Goal: Task Accomplishment & Management: Manage account settings

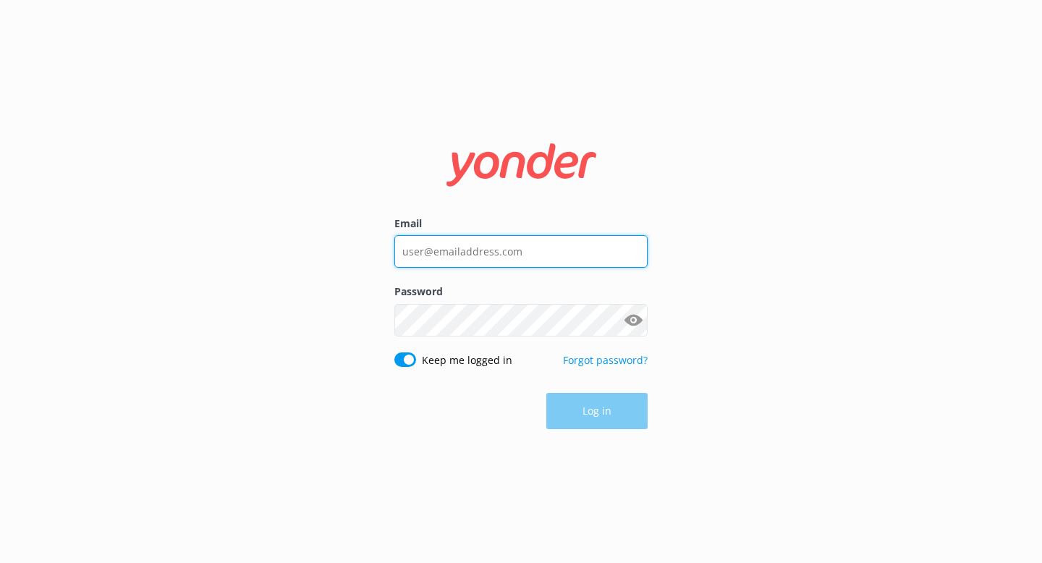
type input "kelsea@paddlepub.com"
click at [609, 411] on div "Log in" at bounding box center [520, 411] width 253 height 36
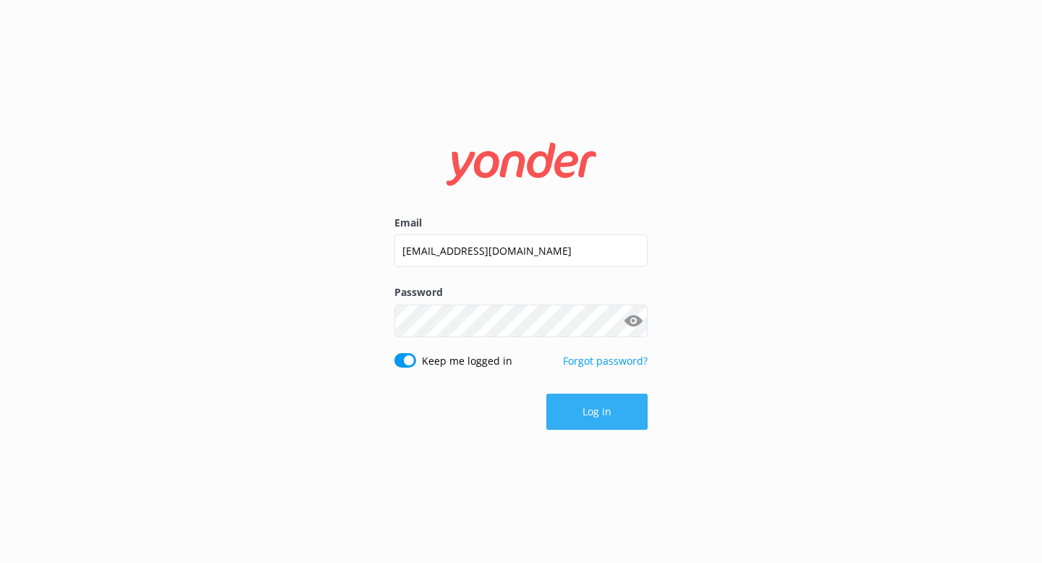
click at [601, 411] on button "Log in" at bounding box center [596, 412] width 101 height 36
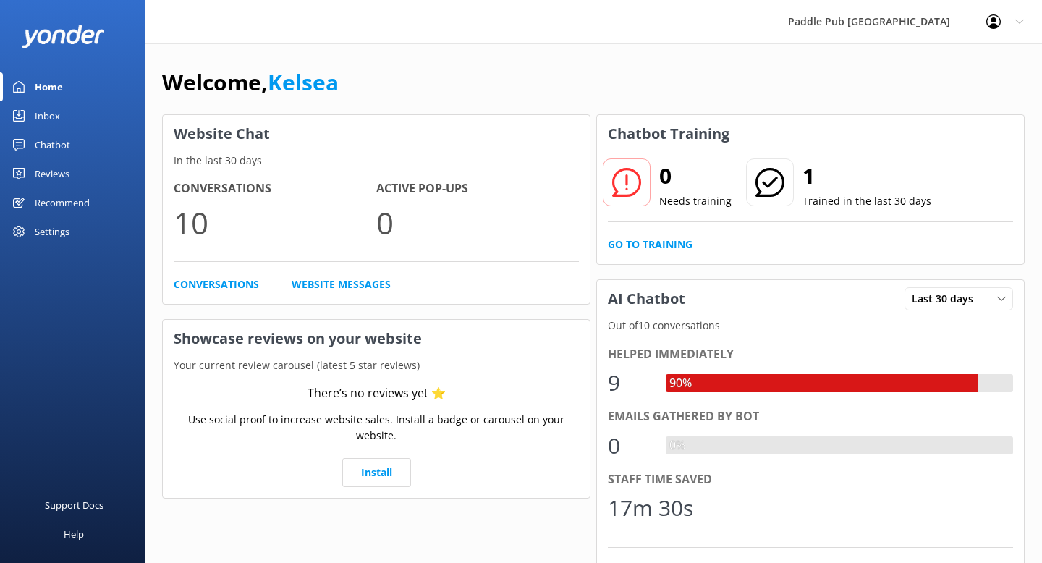
click at [52, 227] on div "Settings" at bounding box center [52, 231] width 35 height 29
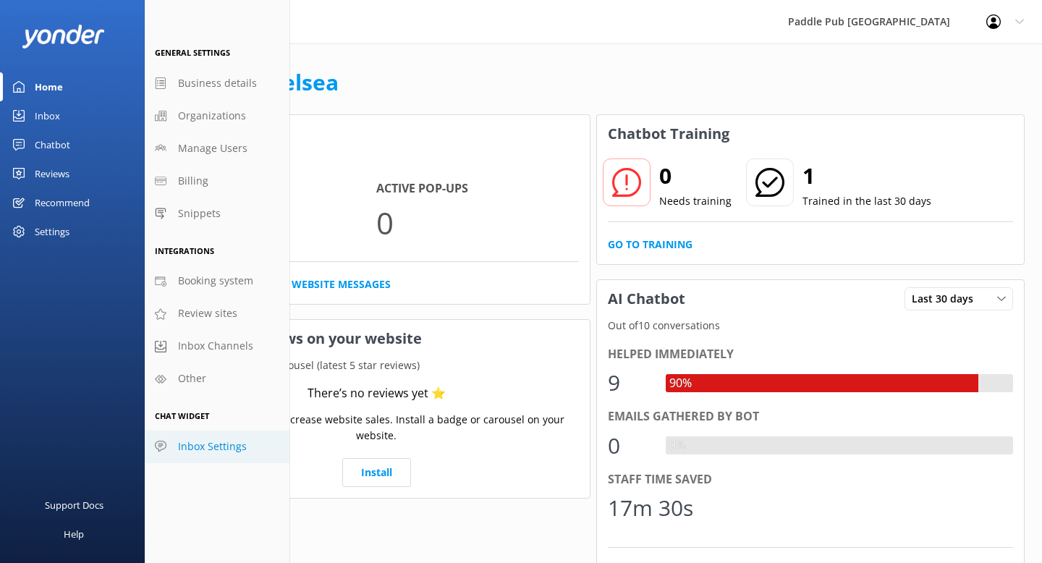
click at [223, 440] on span "Inbox Settings" at bounding box center [212, 447] width 69 height 16
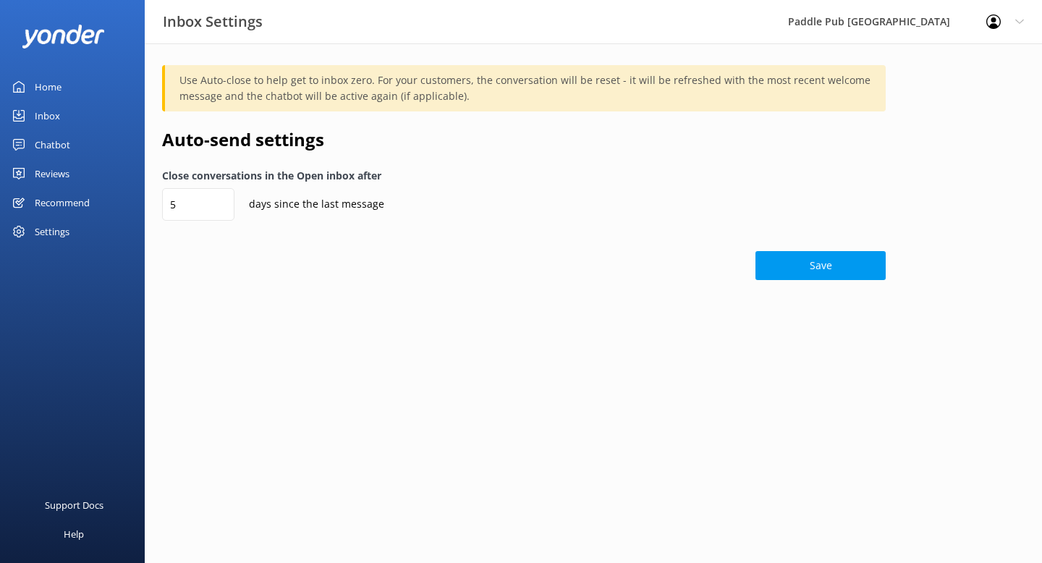
click at [57, 174] on div "Reviews" at bounding box center [52, 173] width 35 height 29
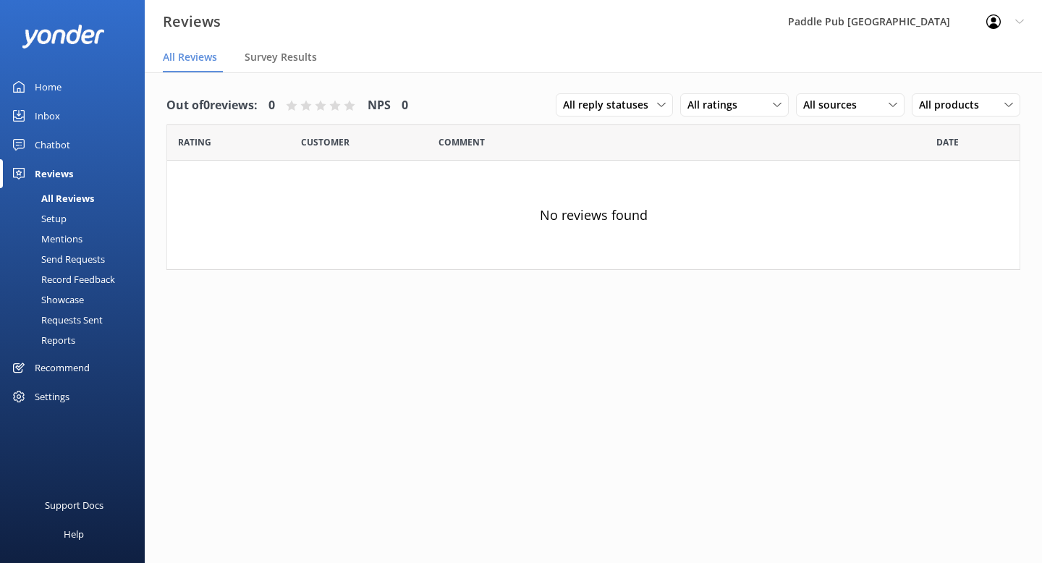
click at [91, 254] on div "Send Requests" at bounding box center [57, 259] width 96 height 20
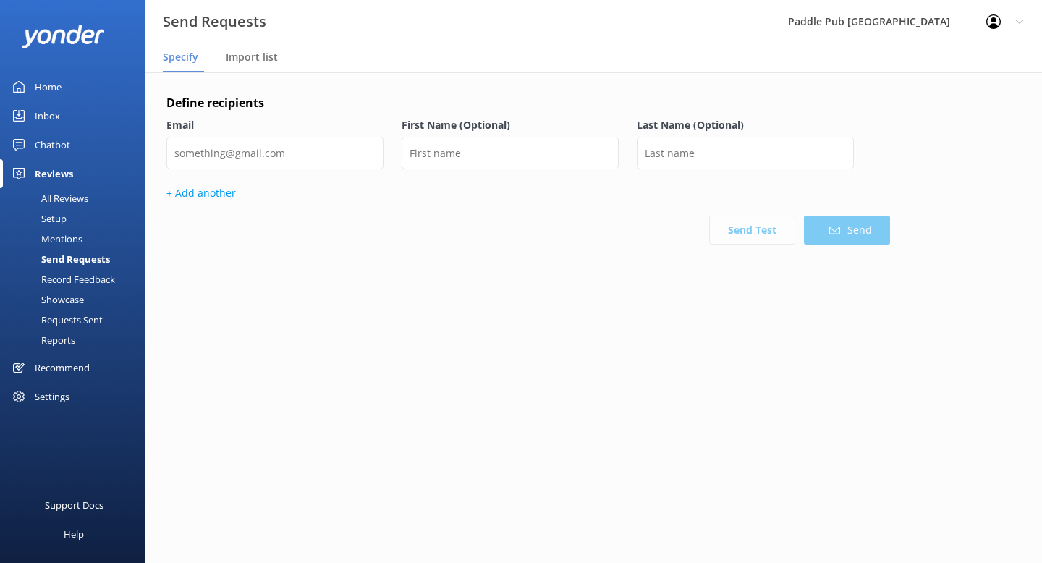
click at [80, 321] on div "Requests Sent" at bounding box center [56, 320] width 94 height 20
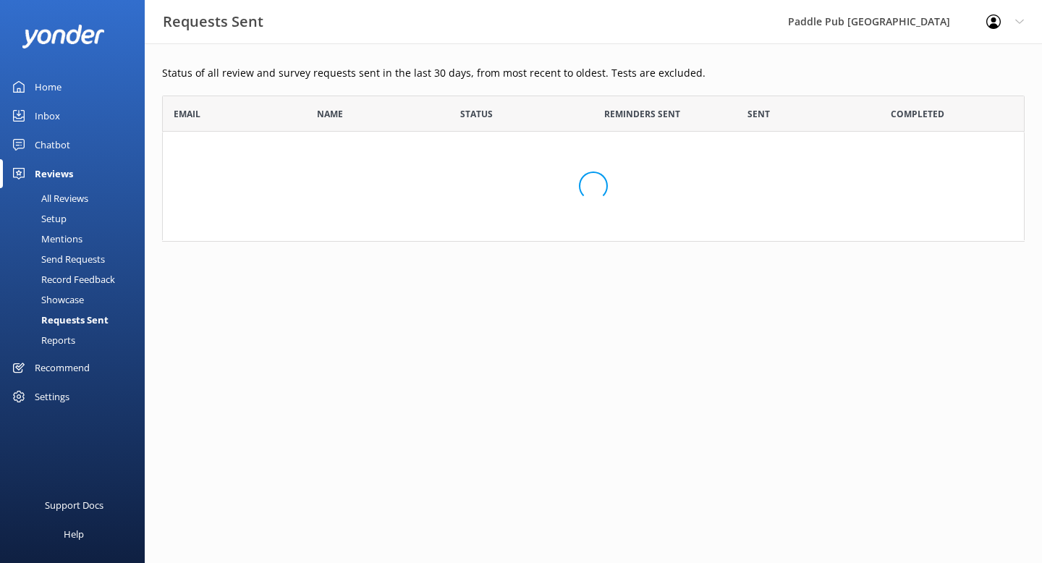
scroll to position [146, 863]
click at [54, 221] on div "Setup" at bounding box center [38, 218] width 58 height 20
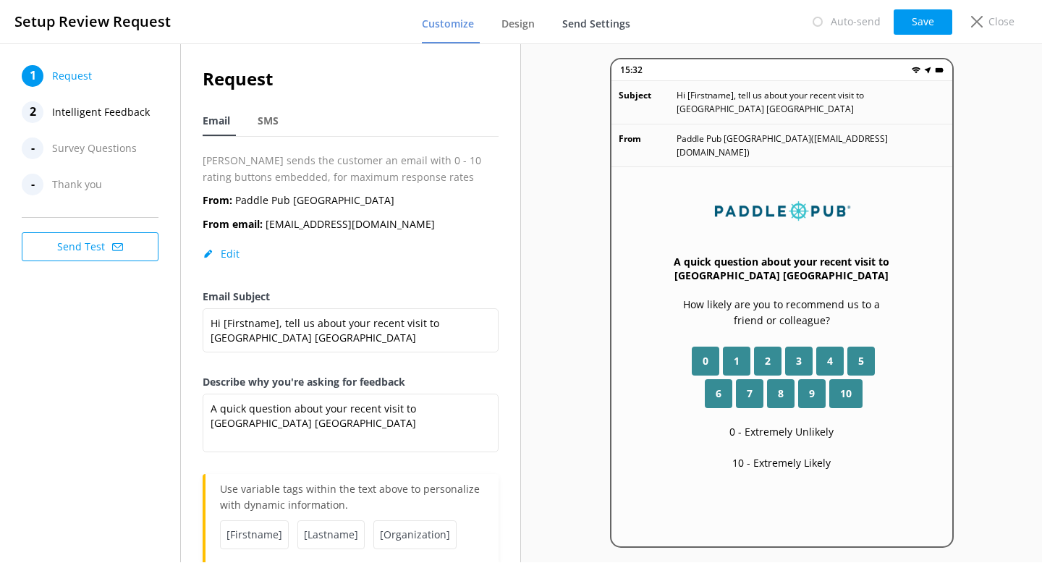
click at [590, 22] on span "Send Settings" at bounding box center [596, 24] width 68 height 14
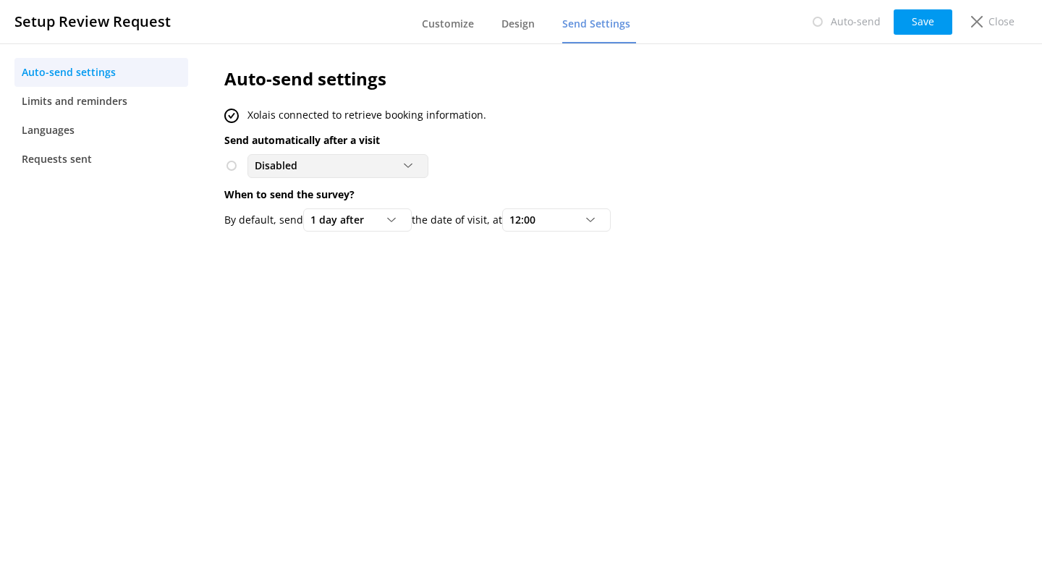
click at [407, 168] on icon at bounding box center [408, 165] width 9 height 9
click at [335, 230] on div "To customers from [GEOGRAPHIC_DATA]" at bounding box center [337, 233] width 164 height 30
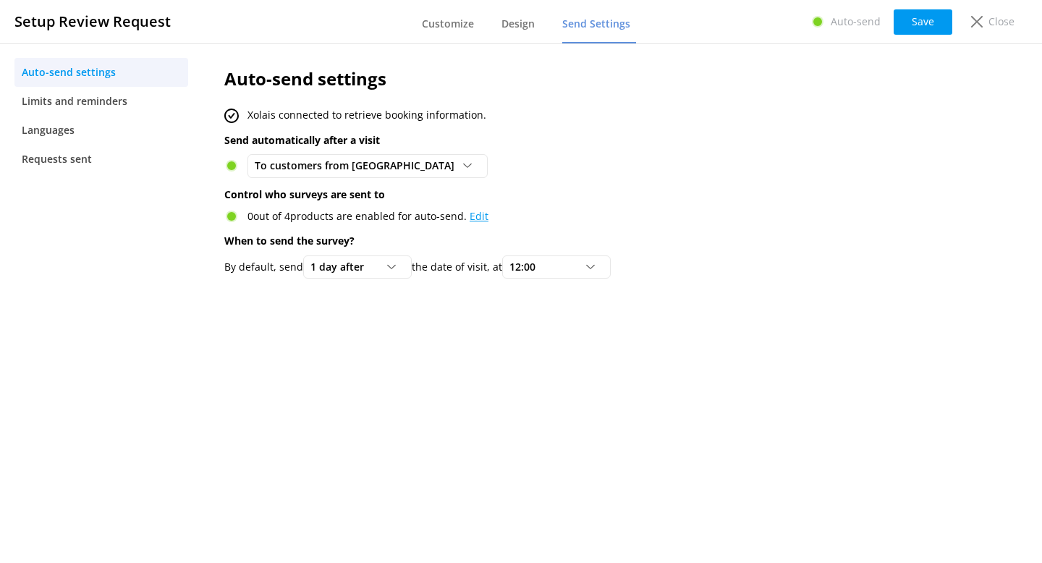
click at [476, 218] on link "Edit" at bounding box center [479, 216] width 19 height 14
click at [915, 10] on button "Save" at bounding box center [923, 21] width 59 height 25
click at [475, 218] on link "Edit" at bounding box center [479, 216] width 19 height 14
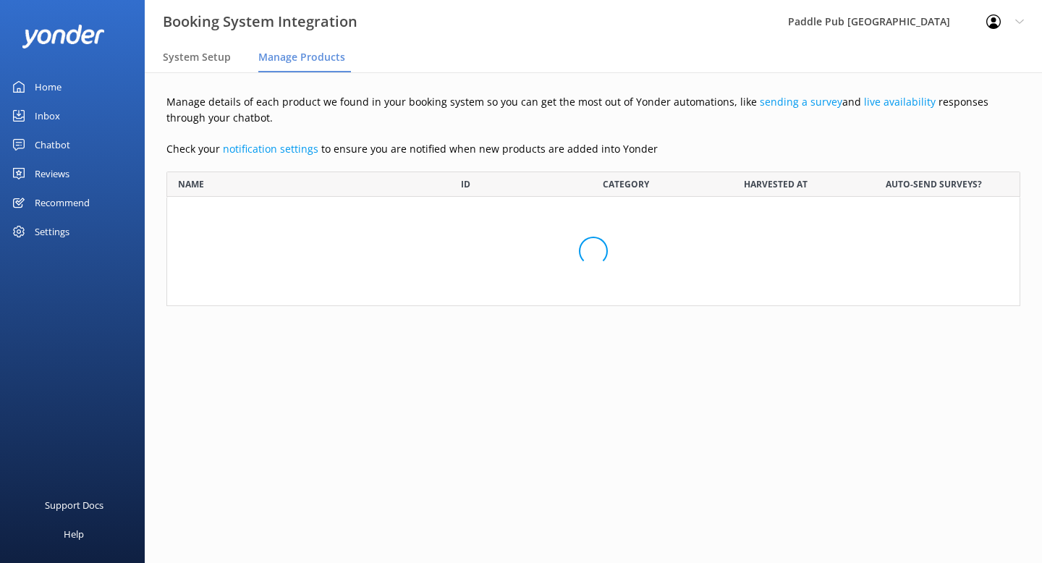
scroll to position [171, 854]
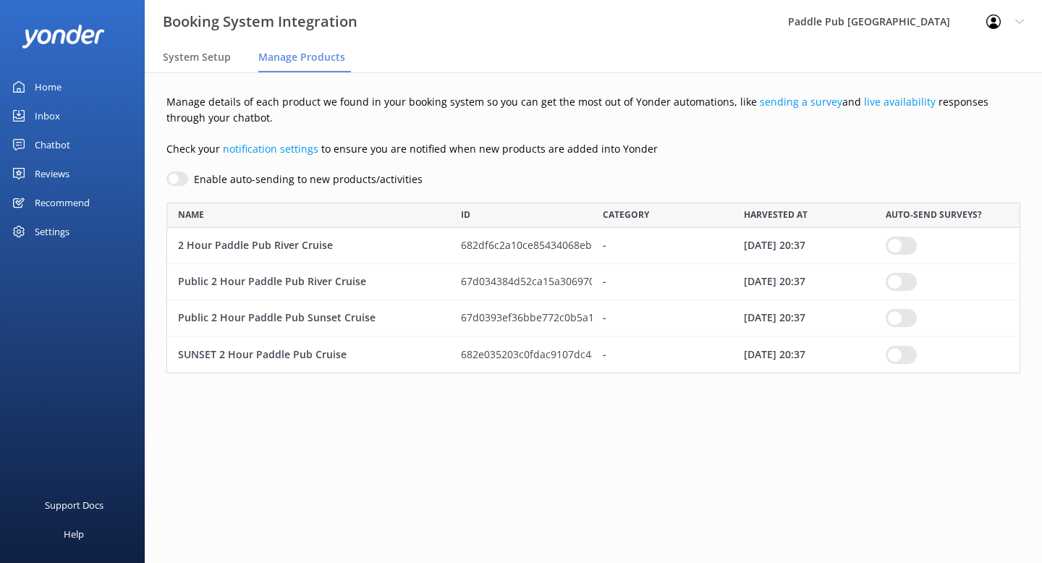
click at [899, 357] on input "row" at bounding box center [901, 354] width 31 height 18
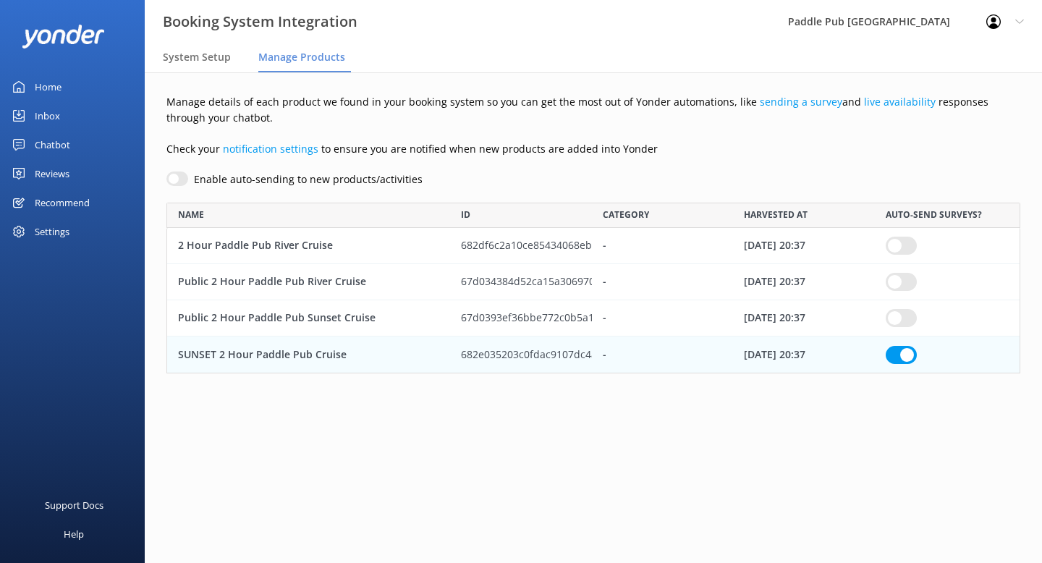
click at [895, 320] on input "row" at bounding box center [901, 318] width 31 height 18
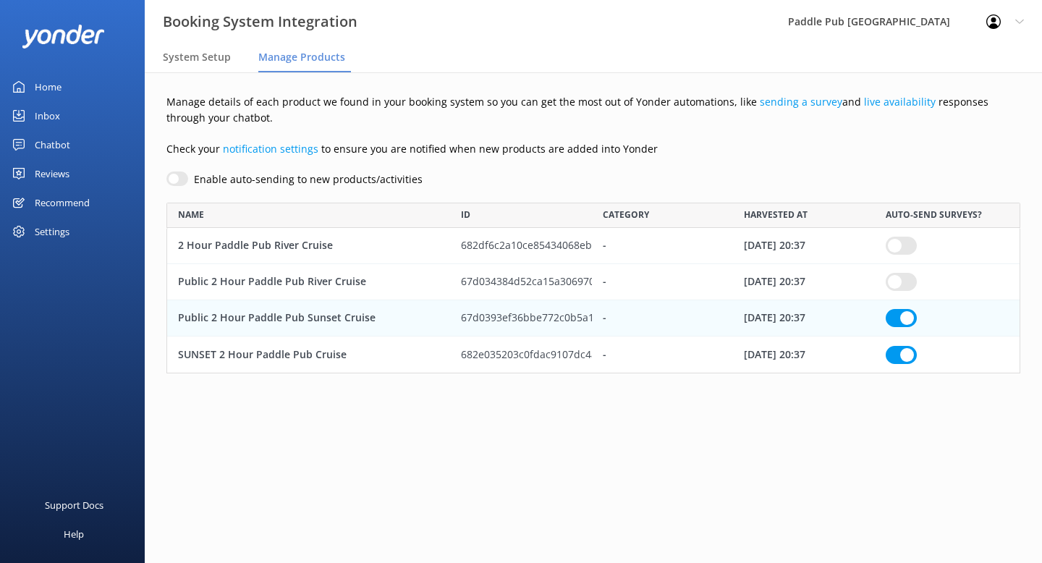
click at [895, 271] on div "row" at bounding box center [947, 282] width 145 height 36
checkbox input "true"
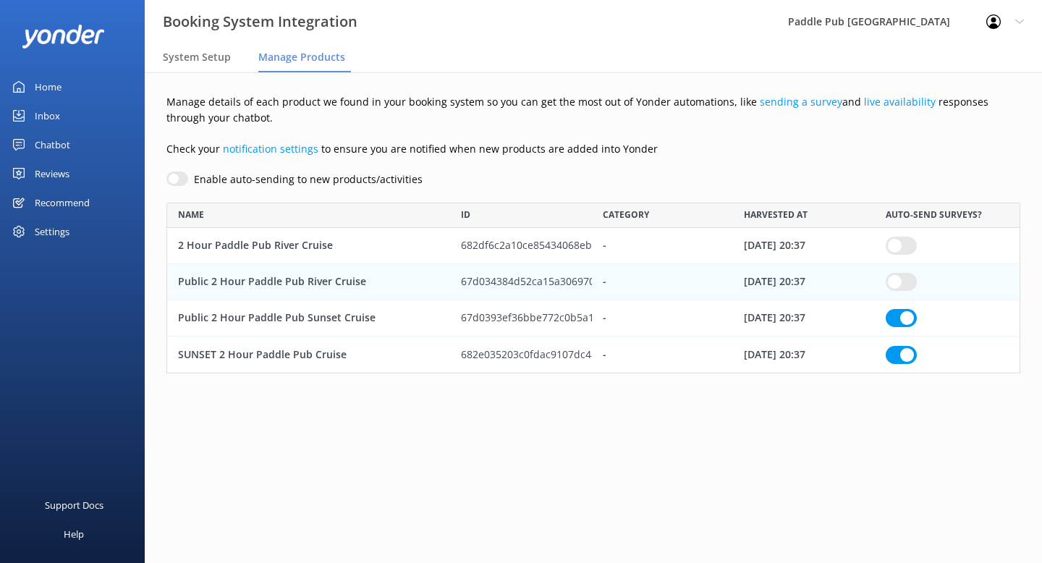
click at [895, 282] on input "row" at bounding box center [901, 282] width 31 height 18
checkbox input "true"
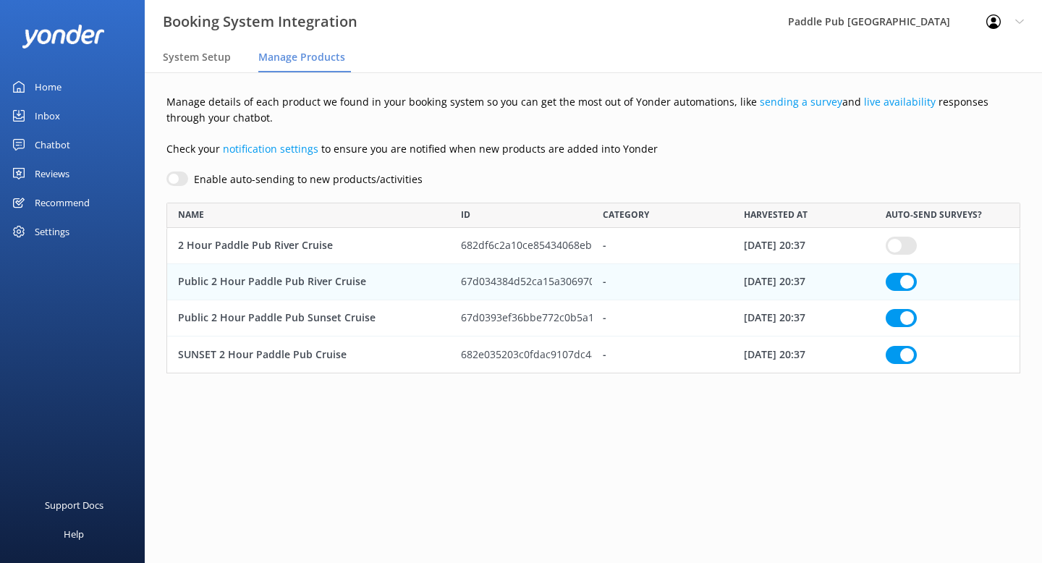
click at [900, 245] on input "row" at bounding box center [901, 246] width 31 height 18
checkbox input "true"
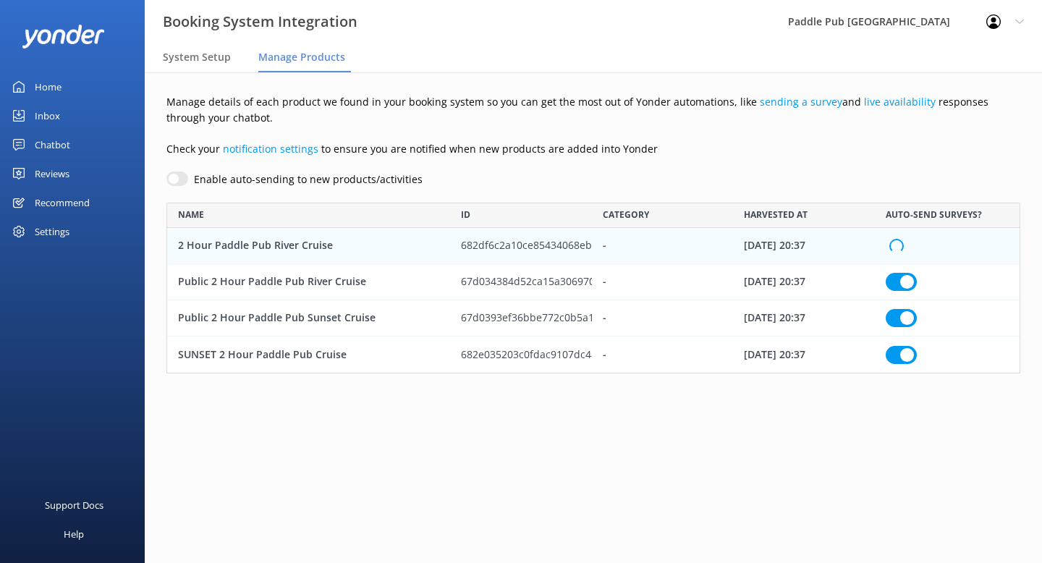
checkbox input "true"
click at [175, 177] on input "Enable auto-sending to new products/activities" at bounding box center [177, 179] width 22 height 14
checkbox input "true"
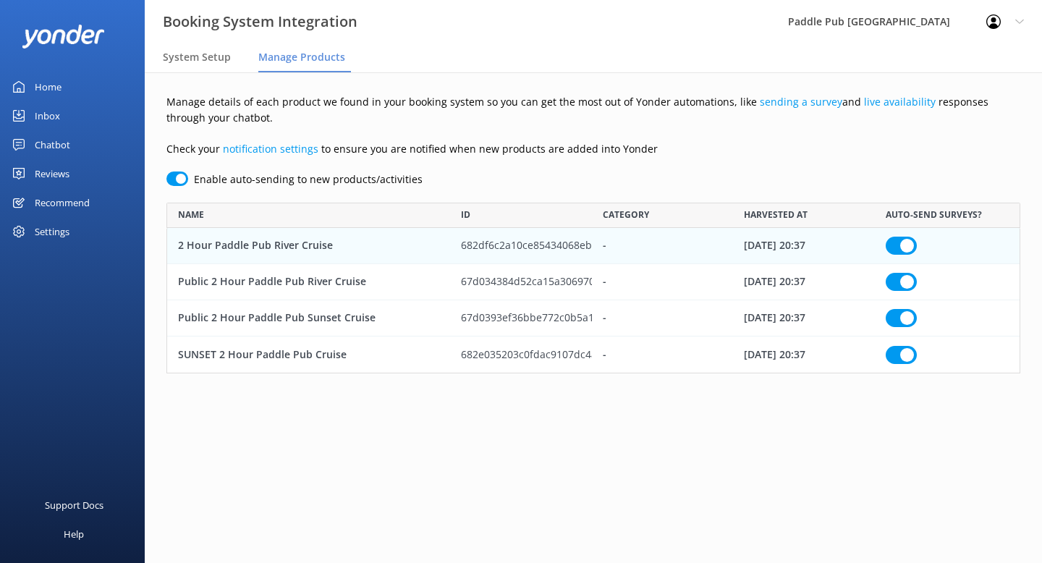
checkbox input "true"
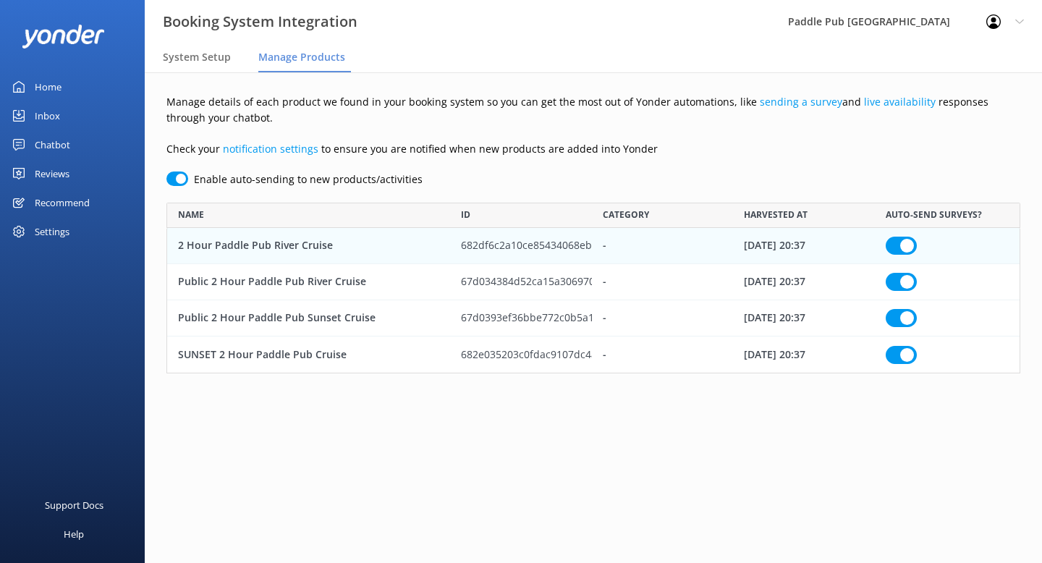
checkbox input "true"
click at [46, 88] on div "Home" at bounding box center [48, 86] width 27 height 29
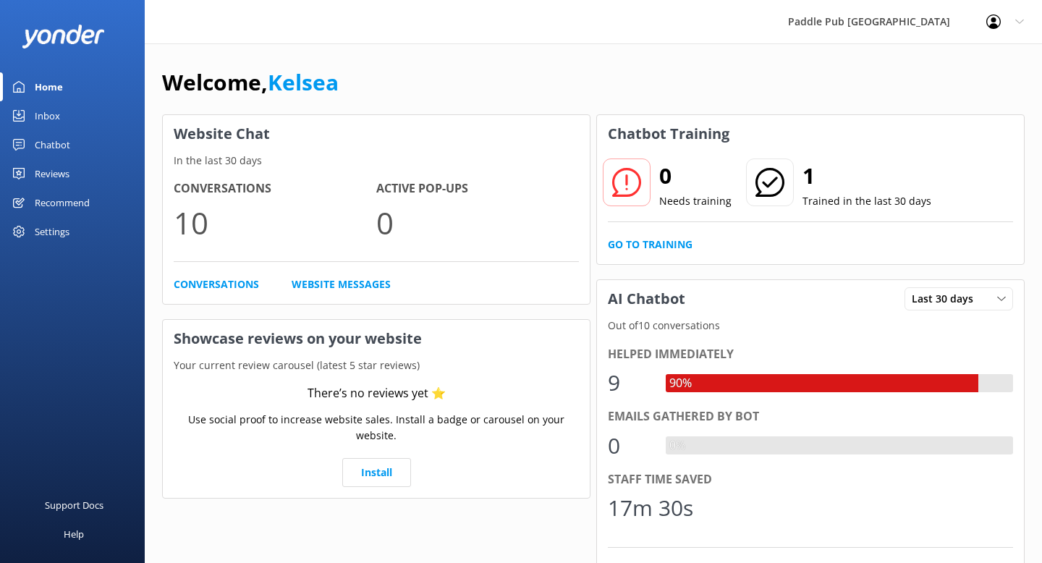
click at [57, 180] on div "Reviews" at bounding box center [52, 173] width 35 height 29
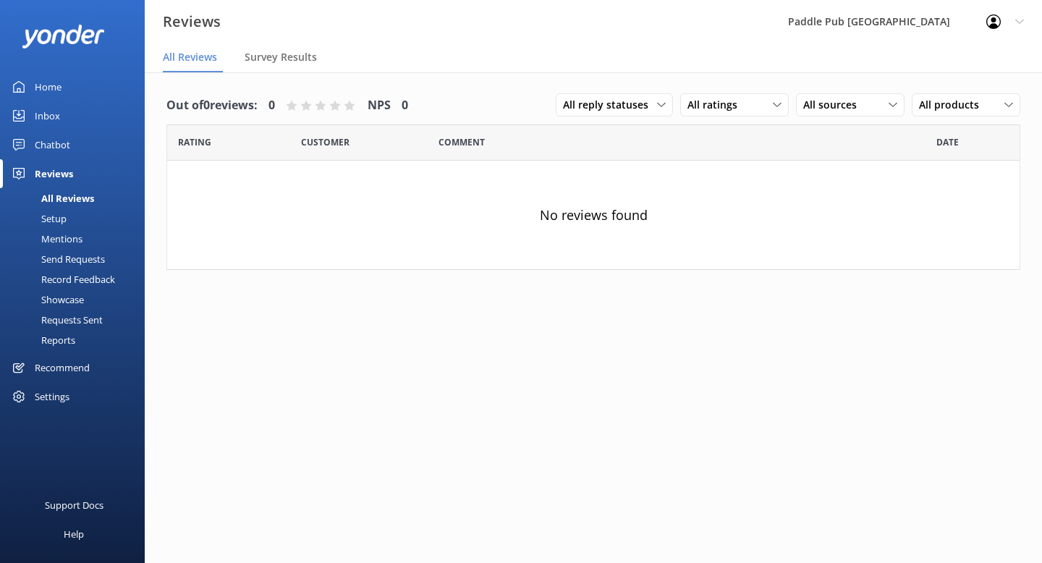
click at [60, 219] on div "Setup" at bounding box center [38, 218] width 58 height 20
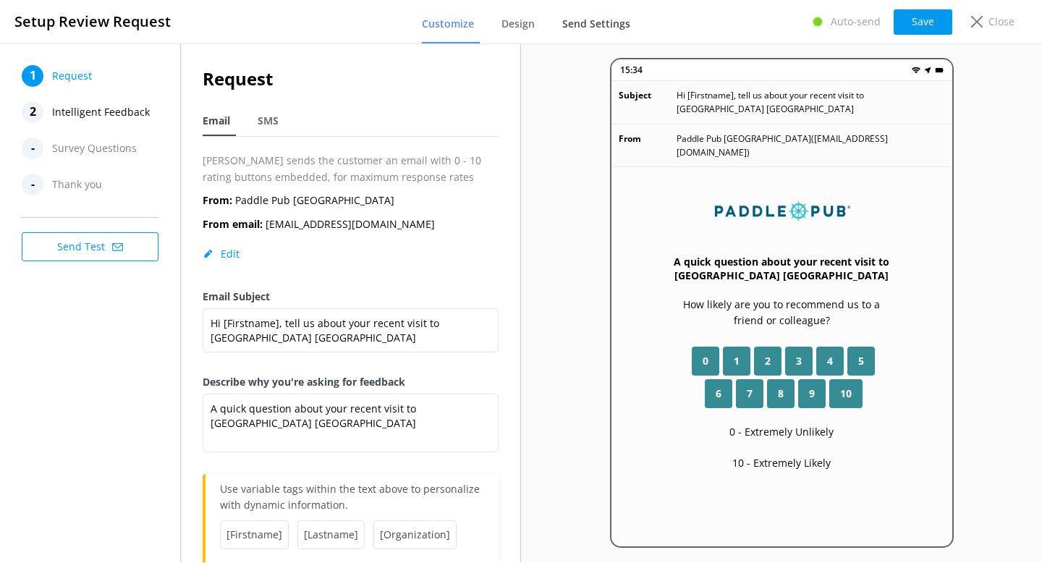
click at [586, 25] on span "Send Settings" at bounding box center [596, 24] width 68 height 14
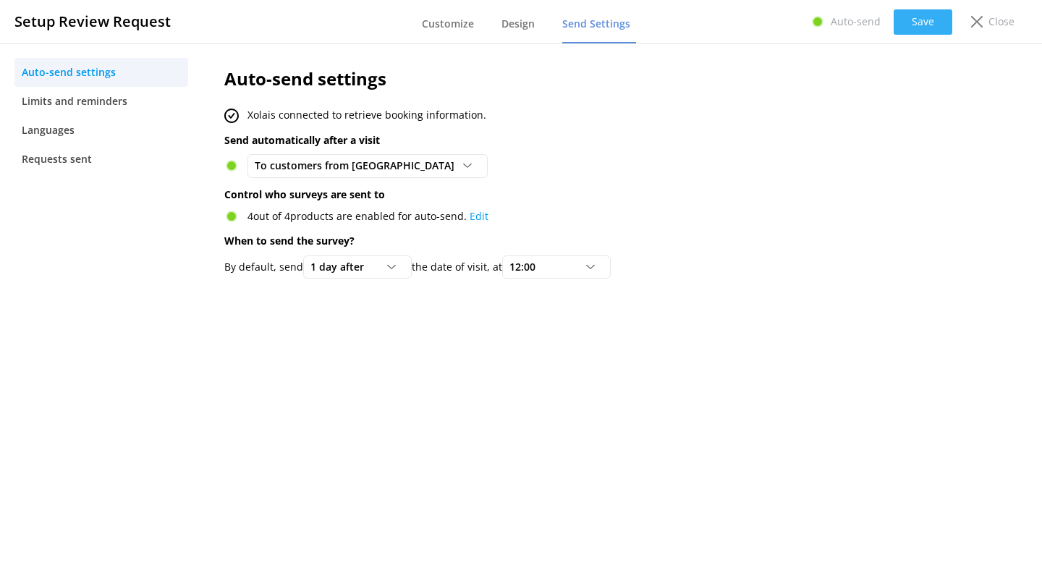
click at [918, 26] on button "Save" at bounding box center [923, 21] width 59 height 25
